Goal: Transaction & Acquisition: Book appointment/travel/reservation

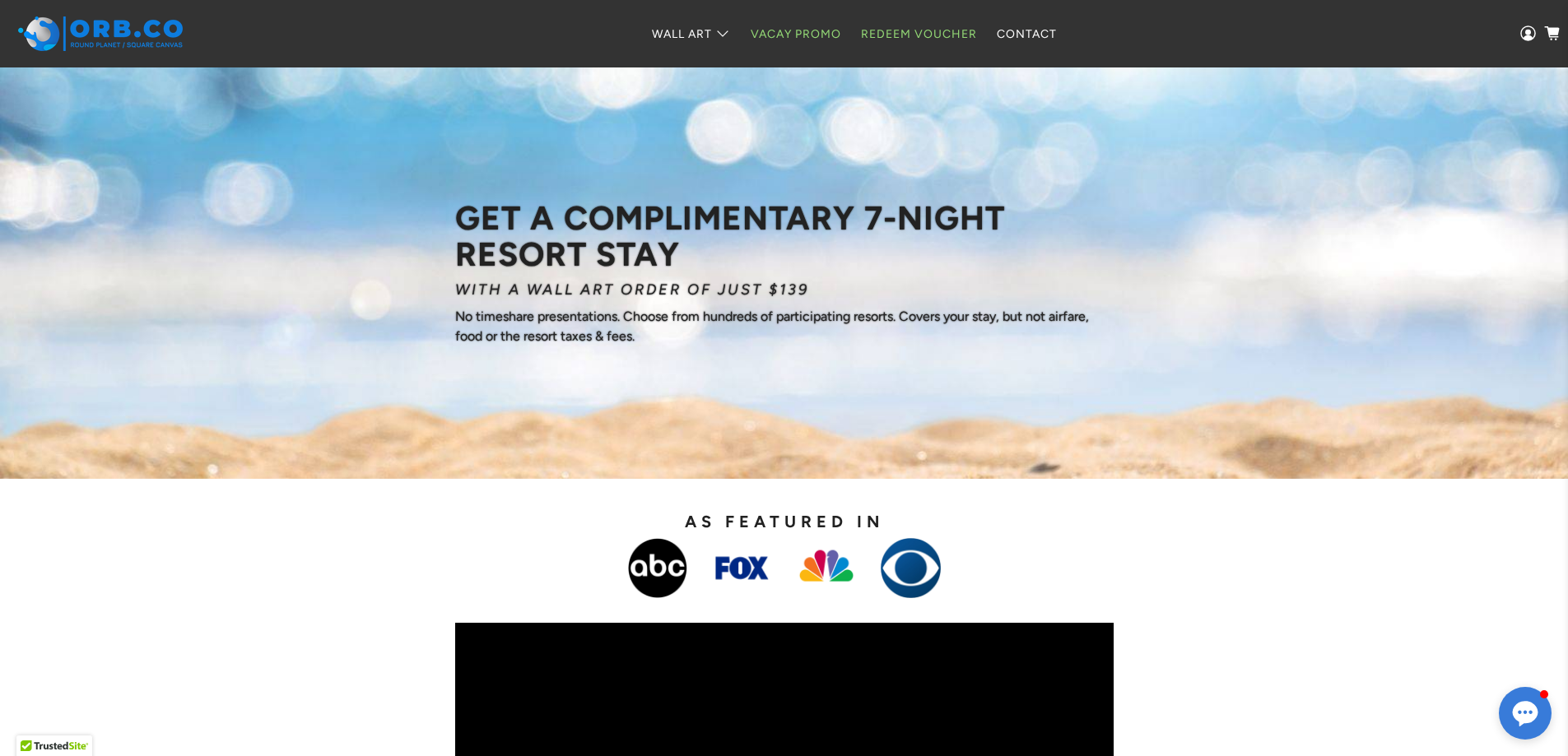
click at [907, 38] on link "Redeem Voucher" at bounding box center [918, 34] width 136 height 44
click at [934, 31] on link "Redeem Voucher" at bounding box center [918, 34] width 136 height 44
click at [932, 31] on link "Redeem Voucher" at bounding box center [918, 34] width 136 height 44
